Goal: Information Seeking & Learning: Check status

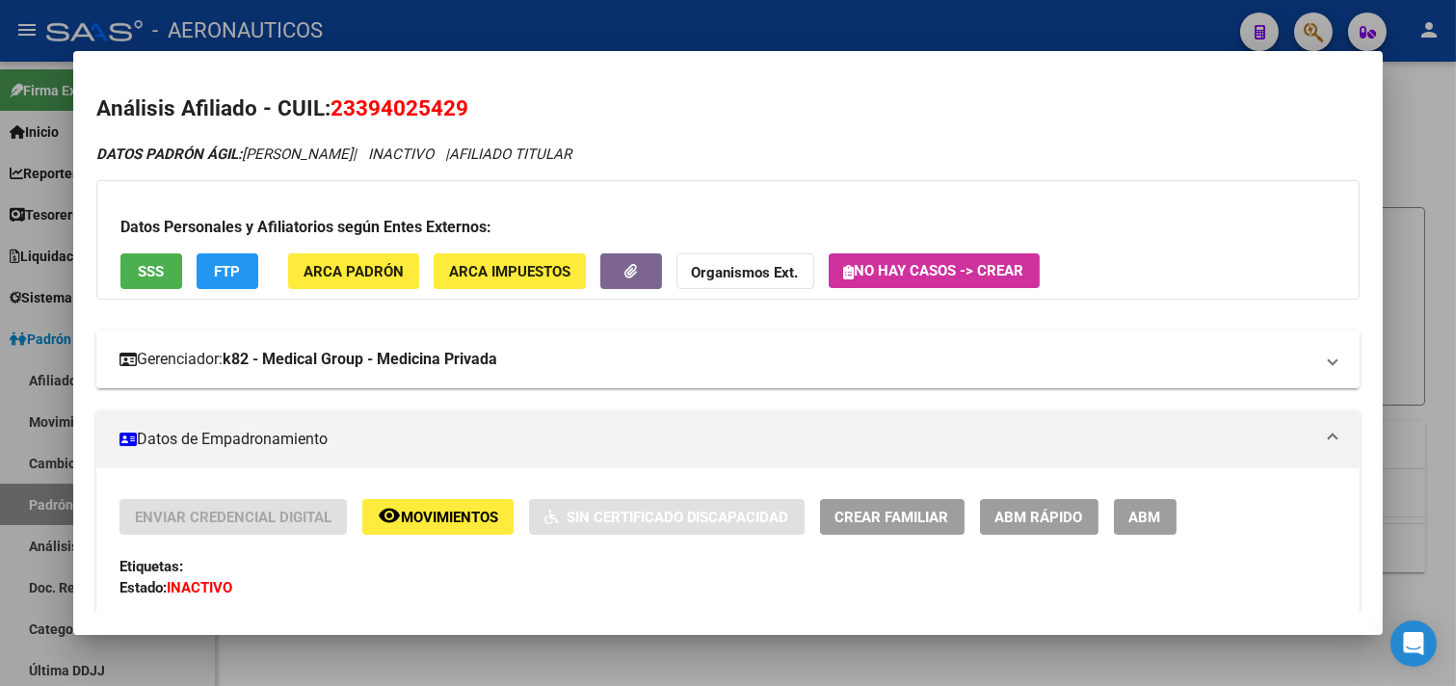
scroll to position [214, 0]
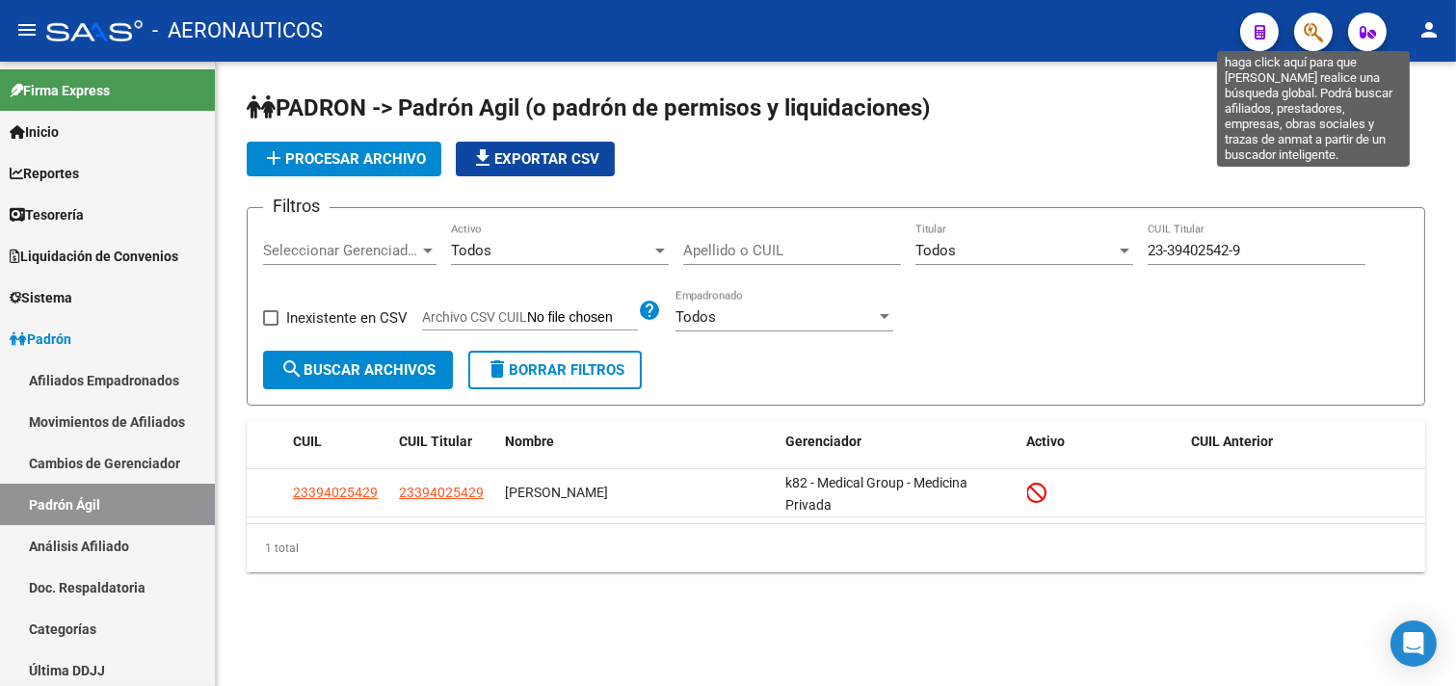
click at [1314, 36] on icon "button" at bounding box center [1313, 32] width 19 height 22
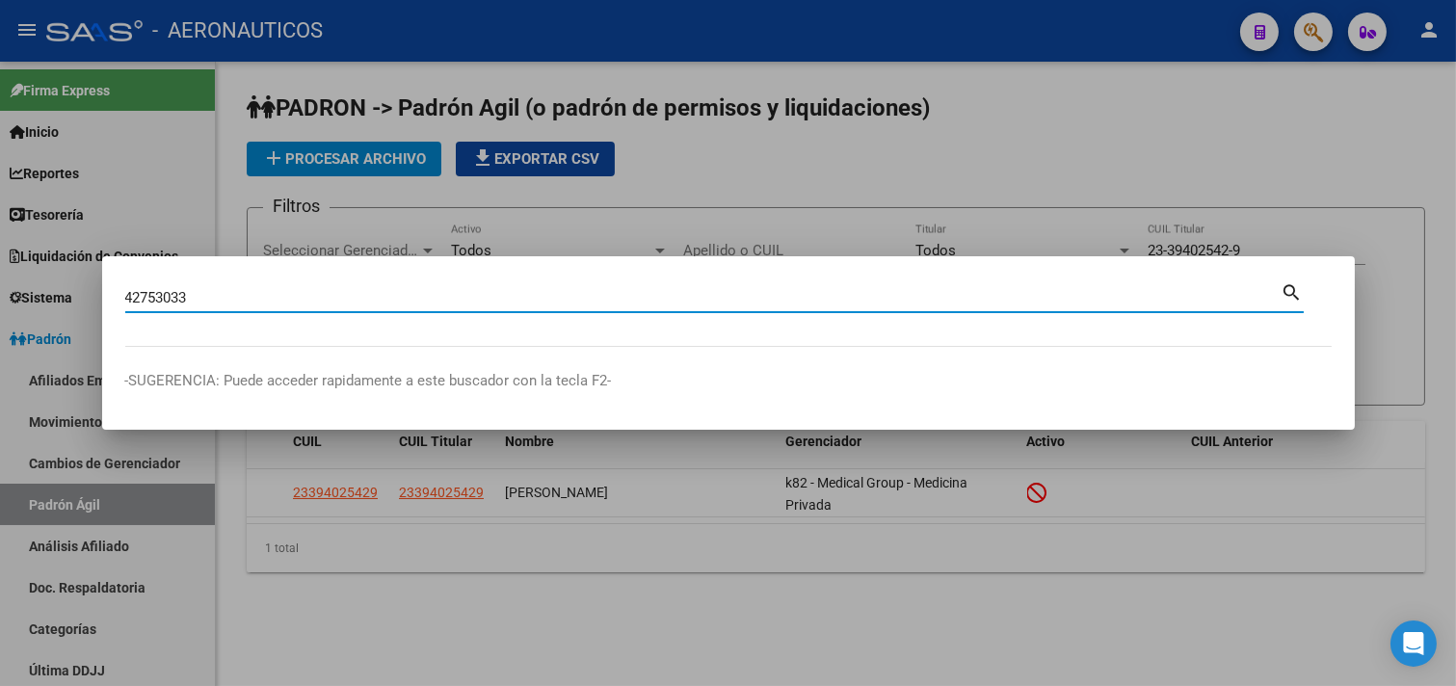
type input "42753033"
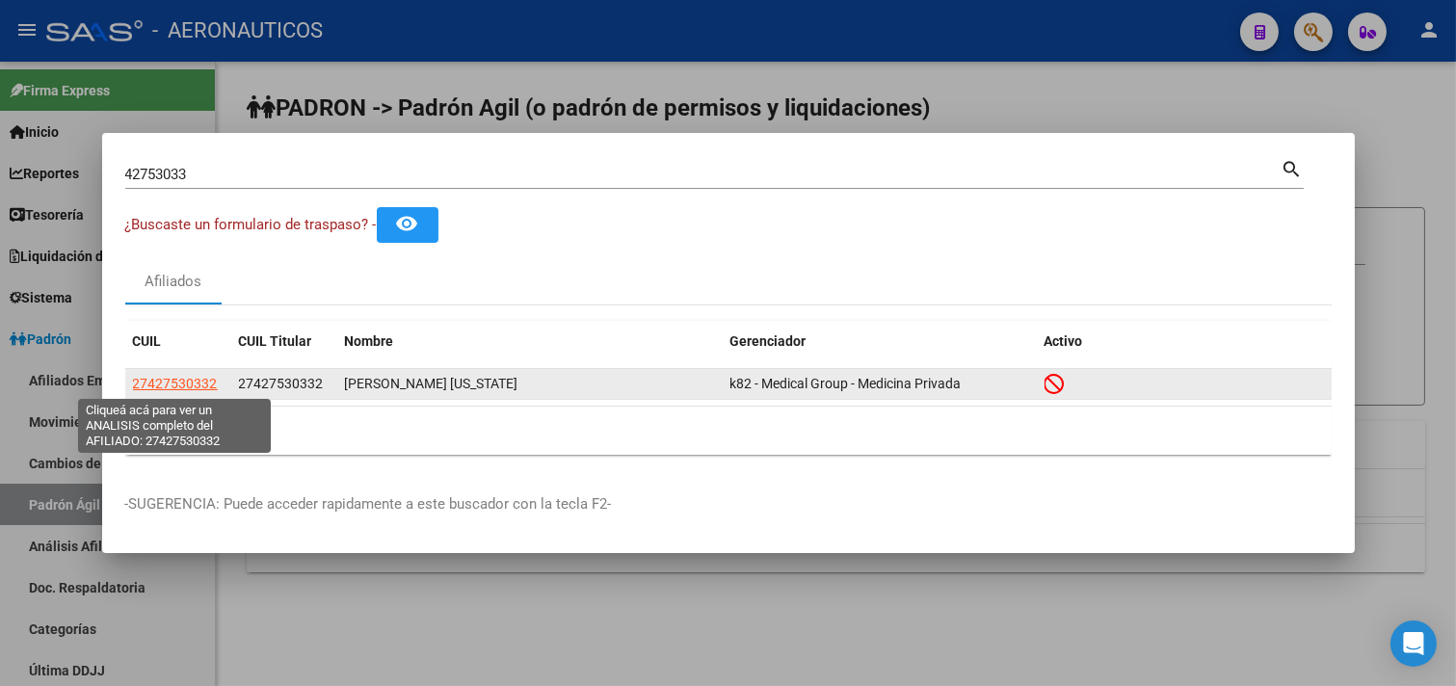
click at [156, 376] on span "27427530332" at bounding box center [175, 383] width 85 height 15
type textarea "27427530332"
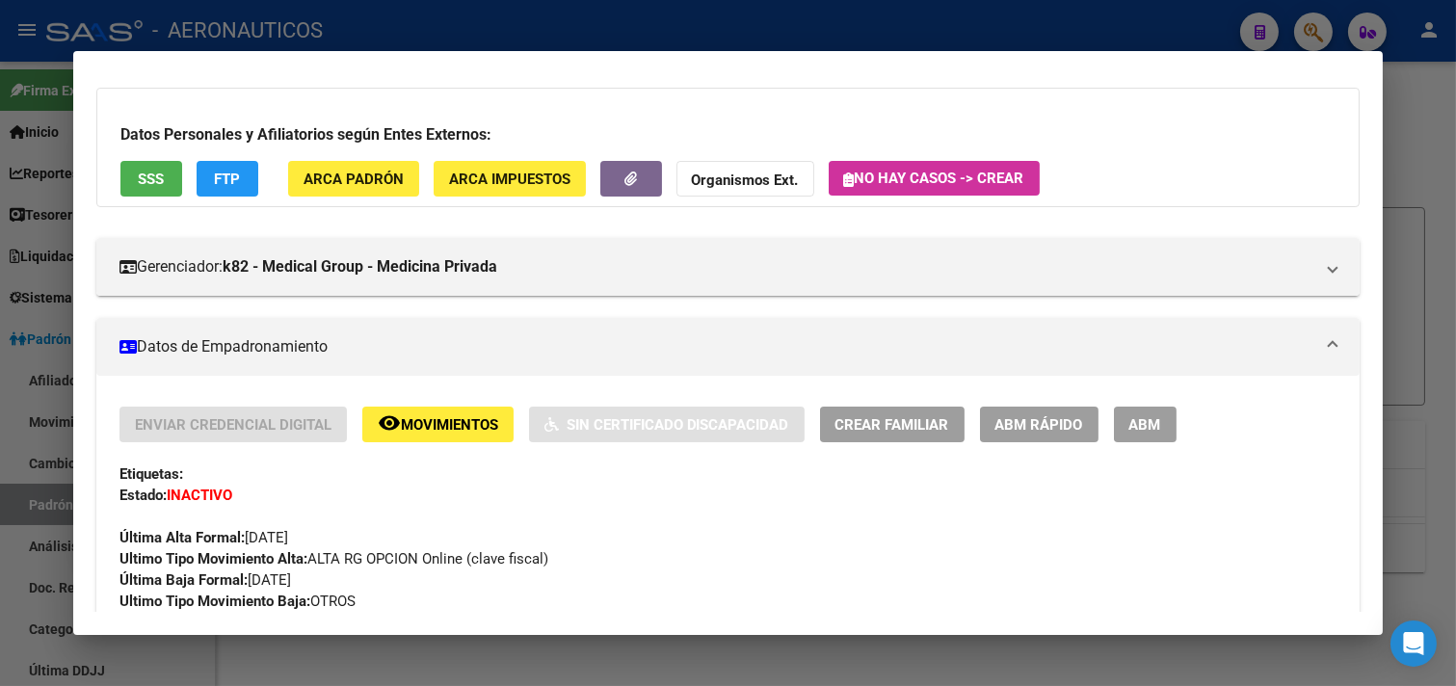
scroll to position [321, 0]
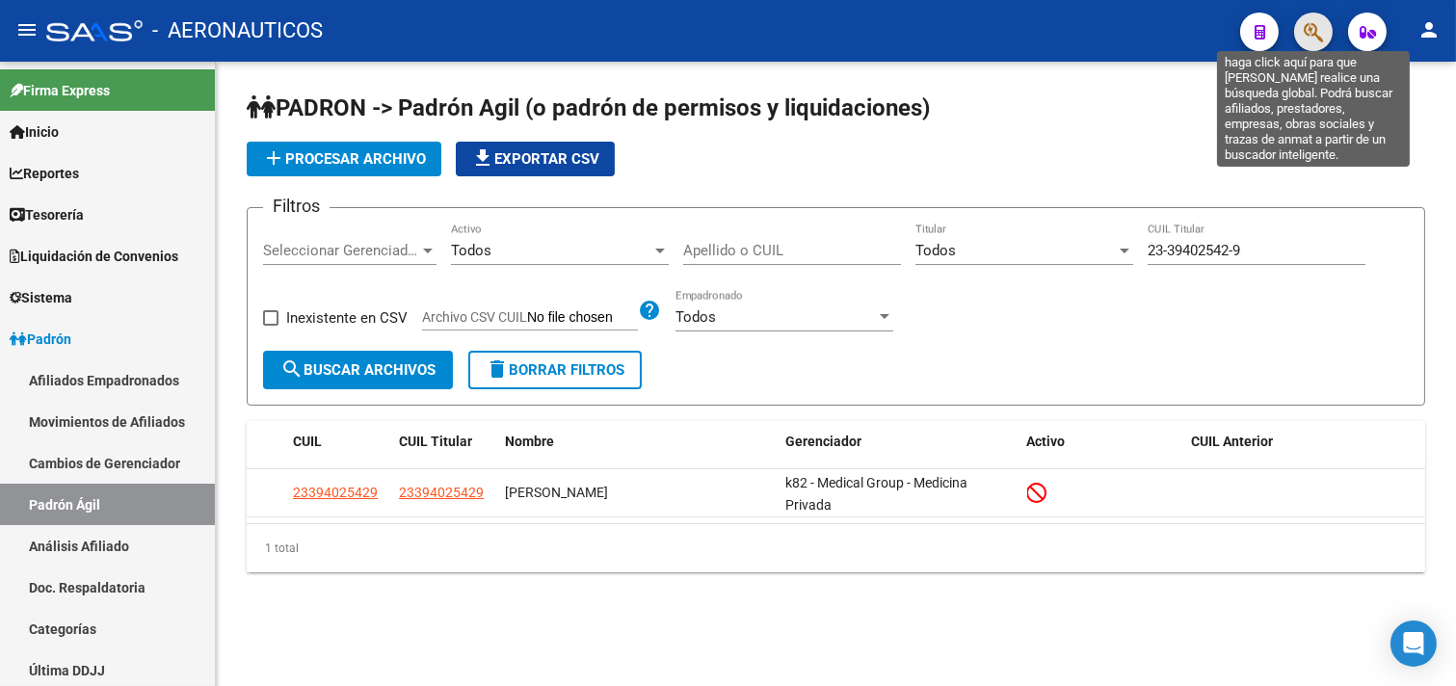
click at [1304, 36] on icon "button" at bounding box center [1313, 32] width 19 height 22
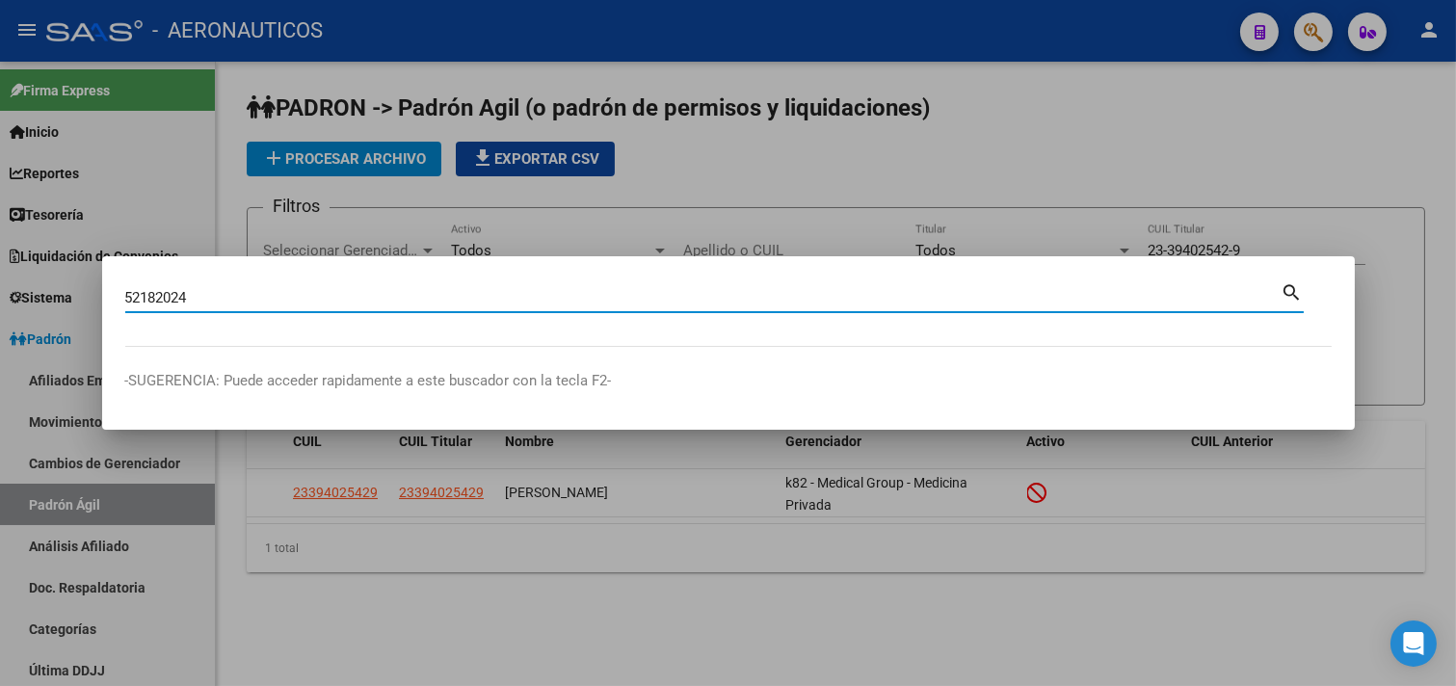
type input "52182024"
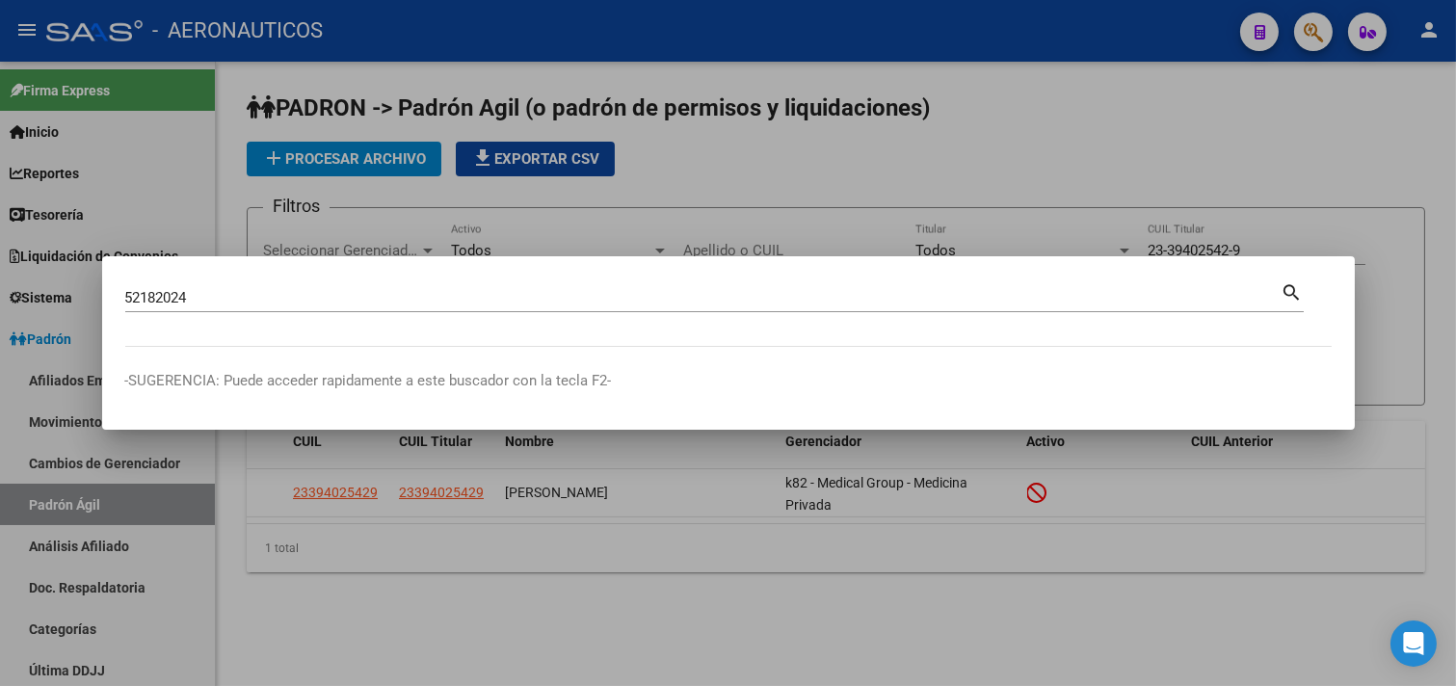
click at [1284, 289] on mat-icon "search" at bounding box center [1293, 290] width 22 height 23
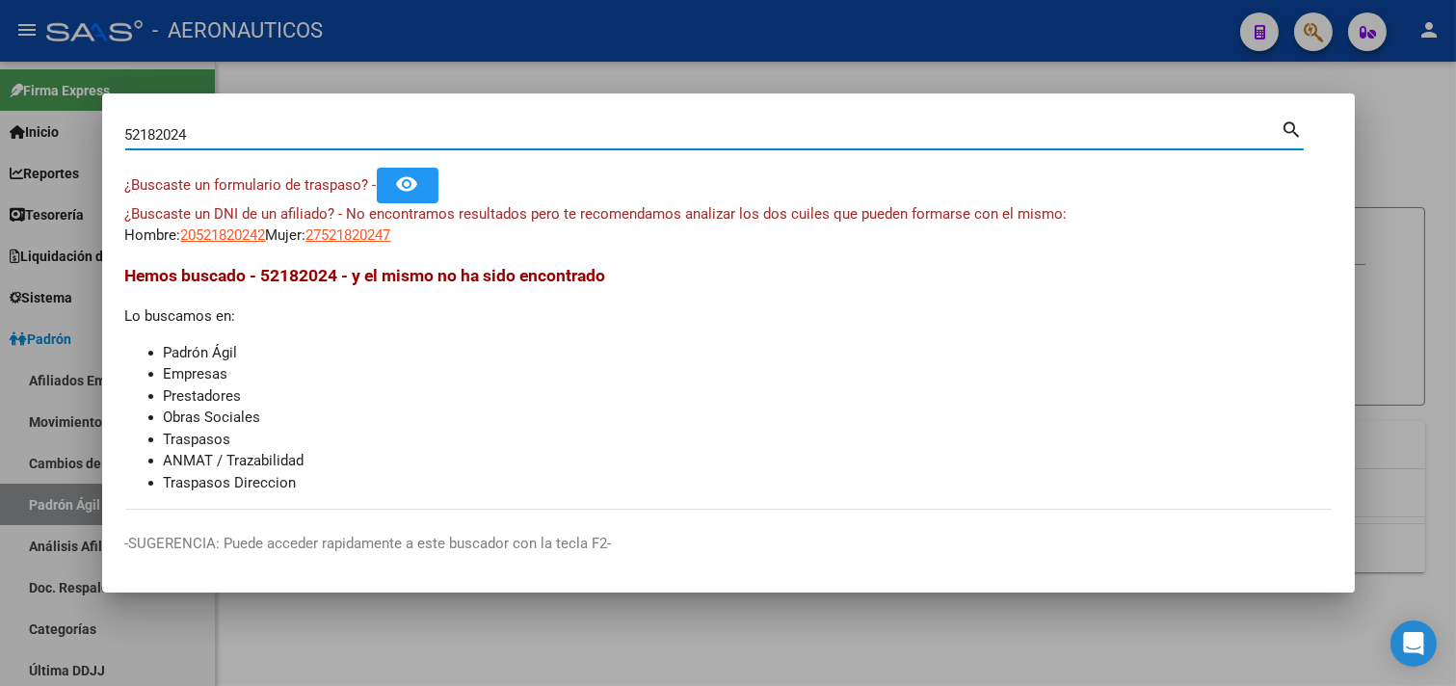
drag, startPoint x: 125, startPoint y: 129, endPoint x: 217, endPoint y: 138, distance: 92.0
click at [217, 138] on input "52182024" at bounding box center [703, 134] width 1156 height 17
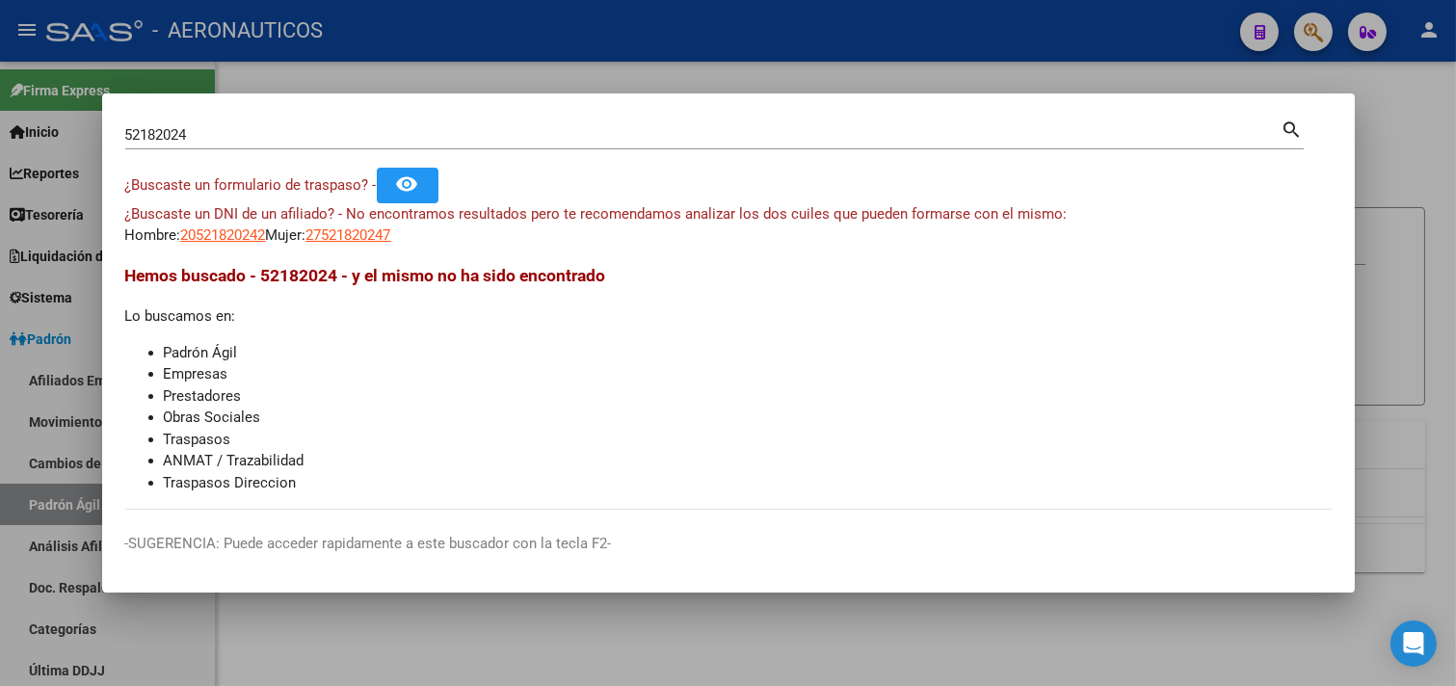
click at [1285, 127] on mat-icon "search" at bounding box center [1293, 128] width 22 height 23
click at [1284, 123] on mat-icon "search" at bounding box center [1293, 128] width 22 height 23
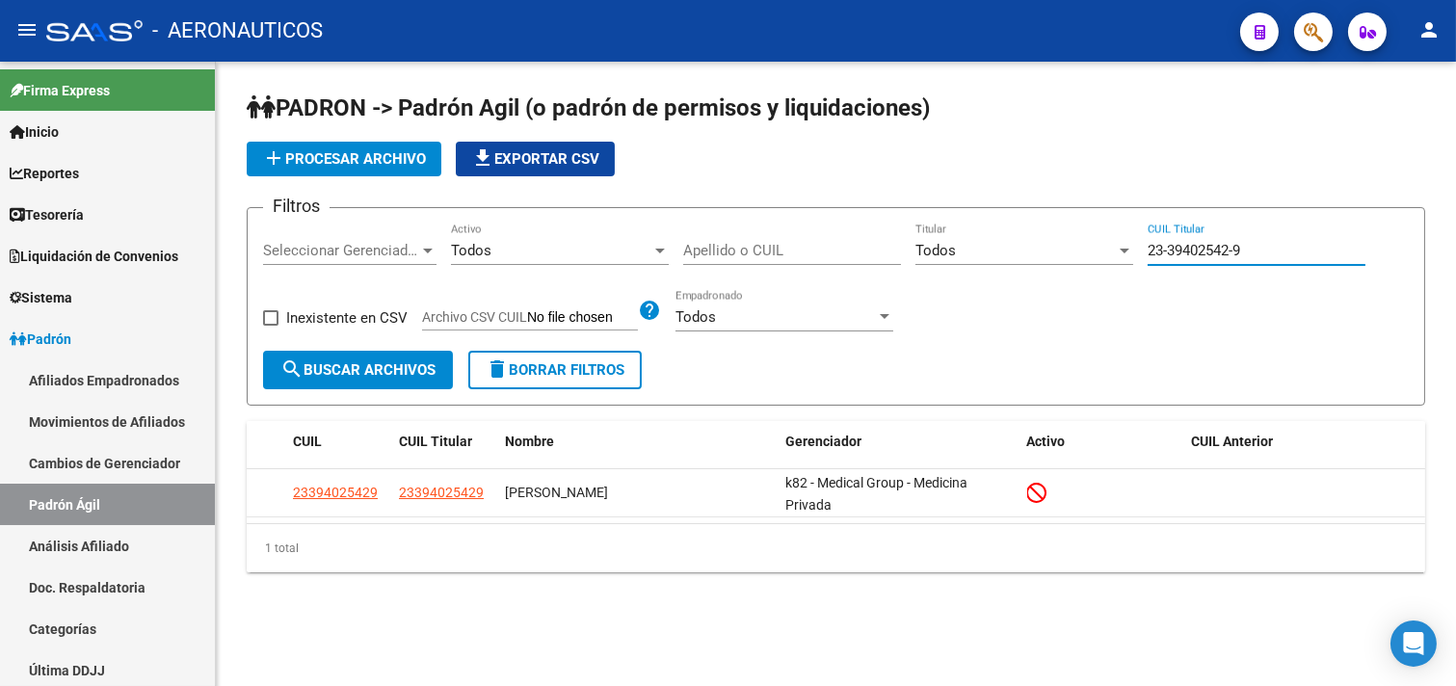
click at [1152, 245] on input "23-39402542-9" at bounding box center [1257, 250] width 218 height 17
paste input "1193864"
type input "23-31193864-9"
click at [427, 377] on span "search Buscar Archivos" at bounding box center [357, 369] width 155 height 17
